Goal: Transaction & Acquisition: Purchase product/service

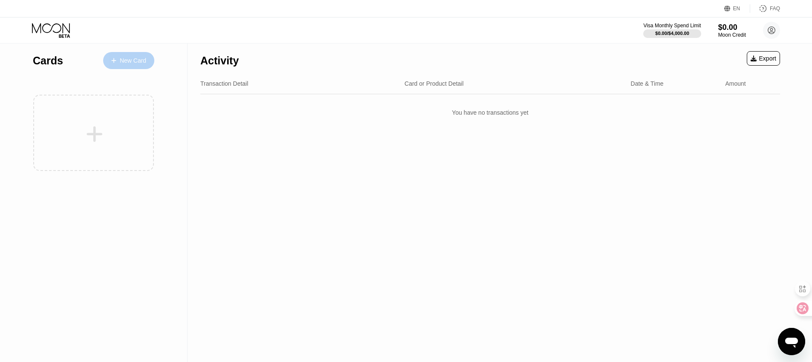
click at [136, 66] on div "New Card" at bounding box center [128, 60] width 51 height 17
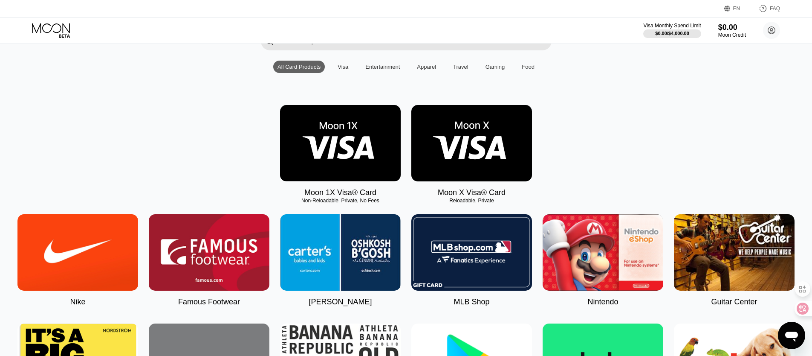
scroll to position [71, 0]
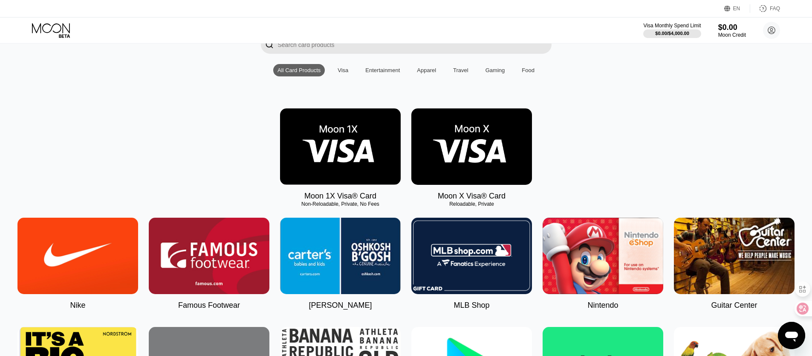
click at [478, 145] on img at bounding box center [472, 146] width 121 height 76
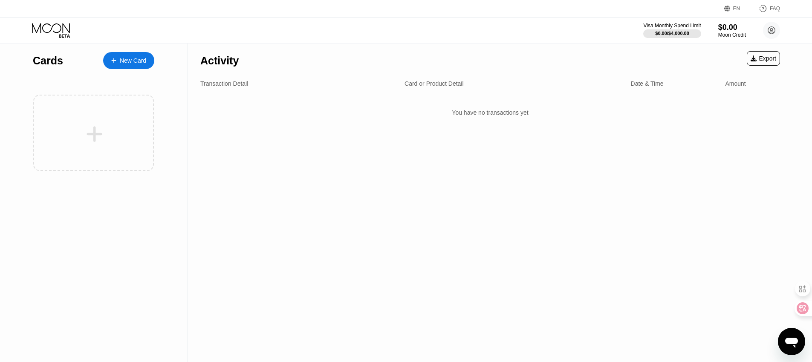
click at [145, 65] on div "New Card" at bounding box center [128, 60] width 51 height 17
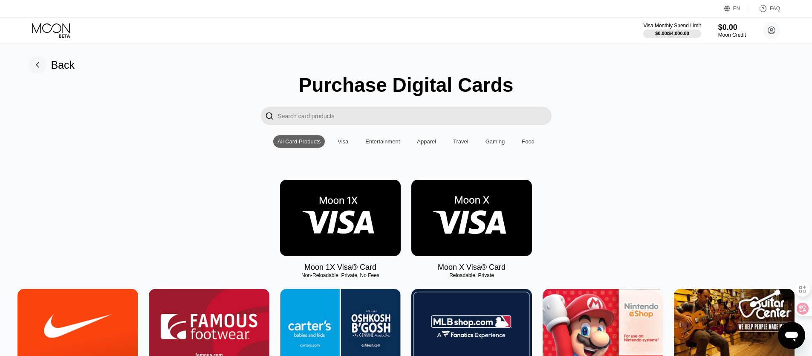
click at [475, 206] on img at bounding box center [472, 218] width 121 height 76
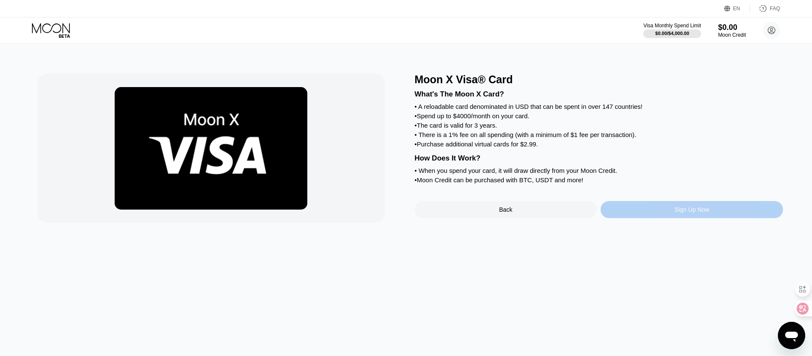
click at [674, 207] on div "Sign Up Now" at bounding box center [692, 209] width 183 height 17
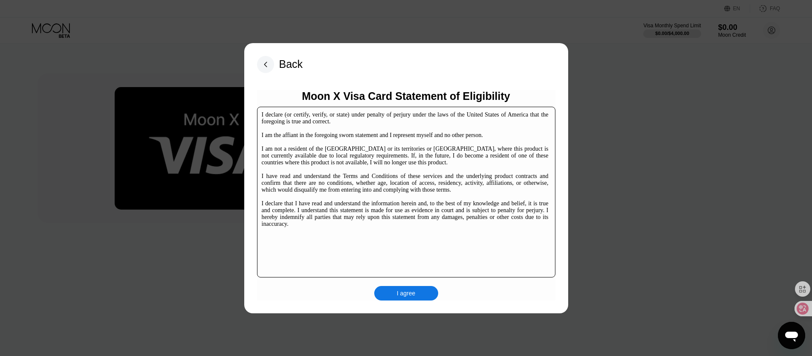
click at [421, 294] on div "I agree" at bounding box center [406, 293] width 64 height 14
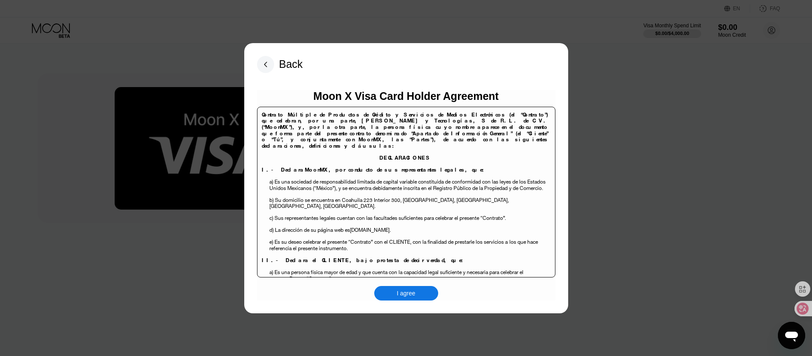
click at [390, 289] on div "I agree" at bounding box center [406, 293] width 64 height 14
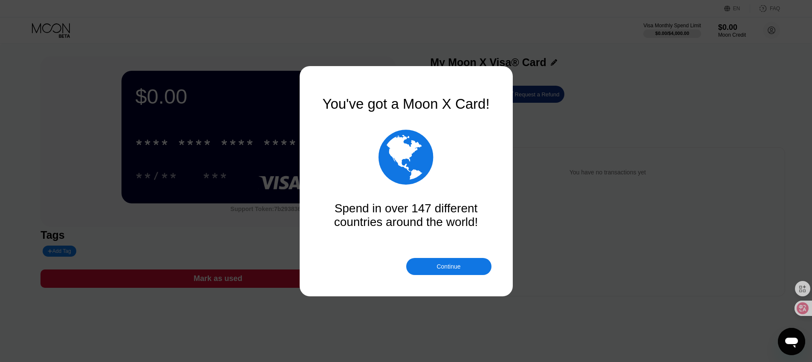
click at [452, 264] on div "Continue" at bounding box center [449, 266] width 24 height 7
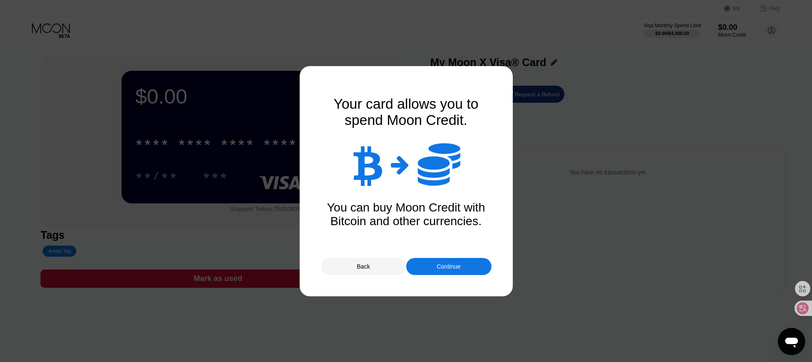
click at [470, 270] on div "Continue" at bounding box center [448, 266] width 85 height 17
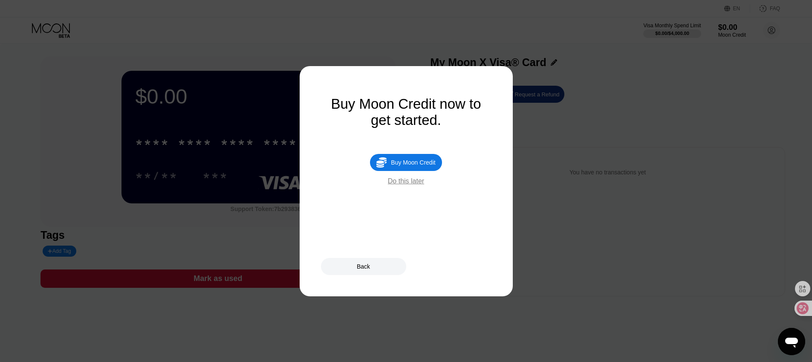
click at [398, 160] on div "Buy Moon Credit" at bounding box center [413, 162] width 44 height 7
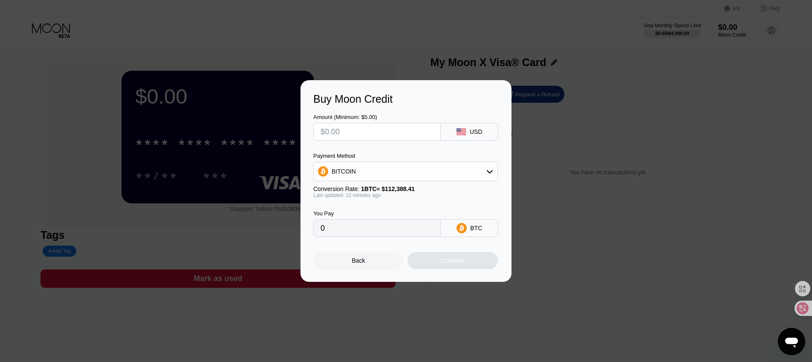
click at [405, 132] on input "text" at bounding box center [377, 131] width 113 height 17
click at [420, 171] on div "BITCOIN" at bounding box center [406, 171] width 184 height 17
click at [419, 167] on div "BITCOIN" at bounding box center [406, 171] width 184 height 17
click at [406, 168] on div "BITCOIN" at bounding box center [406, 171] width 184 height 17
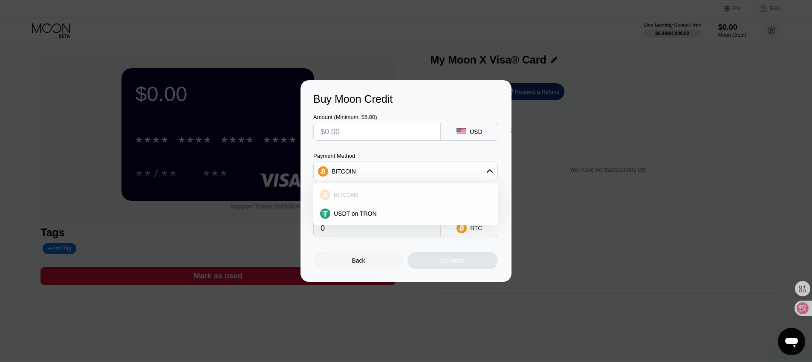
scroll to position [3, 0]
click at [384, 212] on div "USDT on TRON" at bounding box center [411, 213] width 161 height 7
type input "0.00"
click at [384, 131] on input "text" at bounding box center [377, 131] width 113 height 17
click at [383, 133] on input "text" at bounding box center [377, 131] width 113 height 17
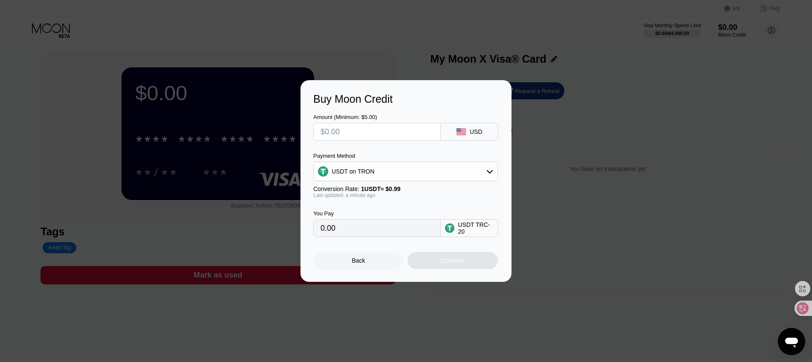
type input "$2"
type input "2.02"
type input "$25"
type input "25.25"
type input "$25"
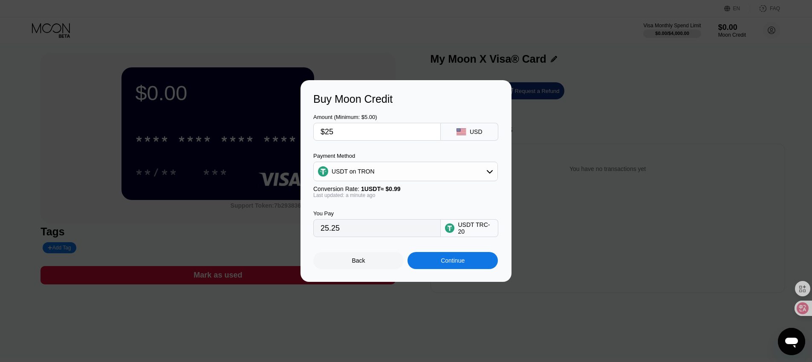
click at [416, 208] on div "You Pay 25.25 USDT TRC-20" at bounding box center [406, 217] width 186 height 39
click at [446, 259] on div "Continue" at bounding box center [453, 260] width 24 height 7
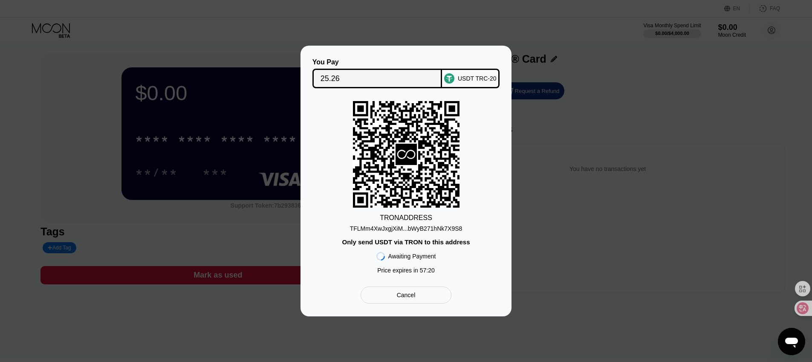
click at [415, 229] on div "TFLMm4XwJxgjXiM...bWyB271hNk7X9S8" at bounding box center [406, 228] width 113 height 7
click at [400, 226] on div "TFLMm4XwJxgjXiM...bWyB271hNk7X9S8" at bounding box center [406, 228] width 113 height 7
click at [406, 229] on div "TFLMm4XwJxgjXiM...bWyB271hNk7X9S8" at bounding box center [406, 228] width 113 height 7
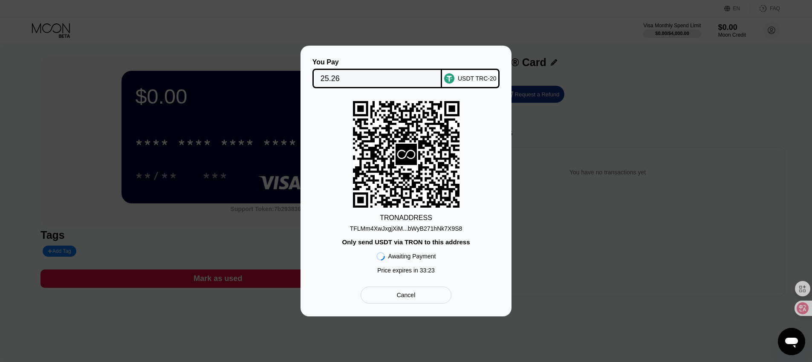
scroll to position [3, 0]
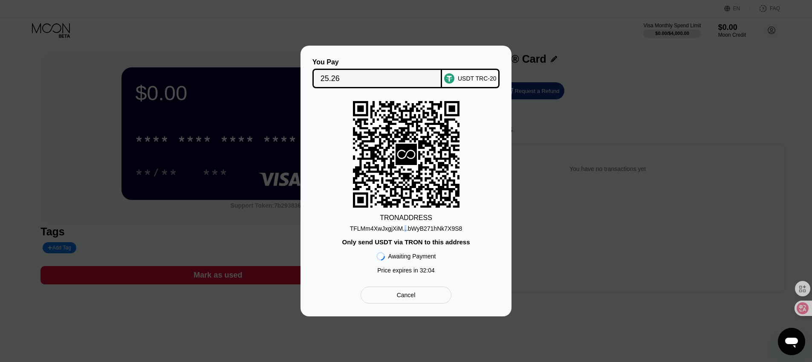
scroll to position [3, 0]
